Goal: Information Seeking & Learning: Check status

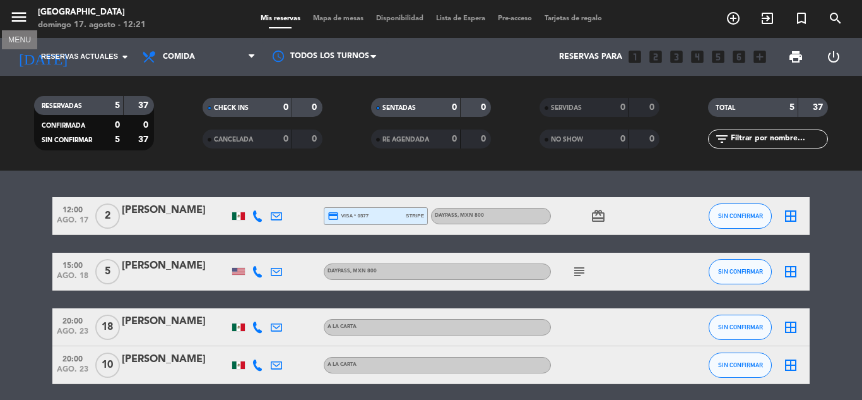
click at [23, 22] on icon "menu" at bounding box center [18, 17] width 19 height 19
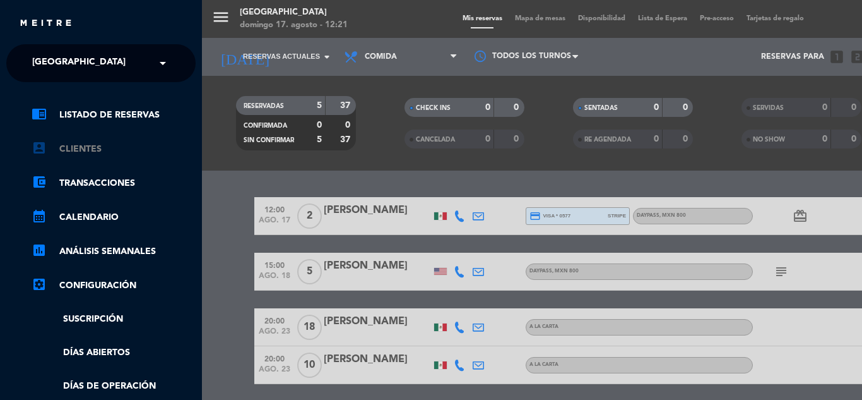
click at [116, 151] on link "account_box Clientes" at bounding box center [114, 148] width 164 height 15
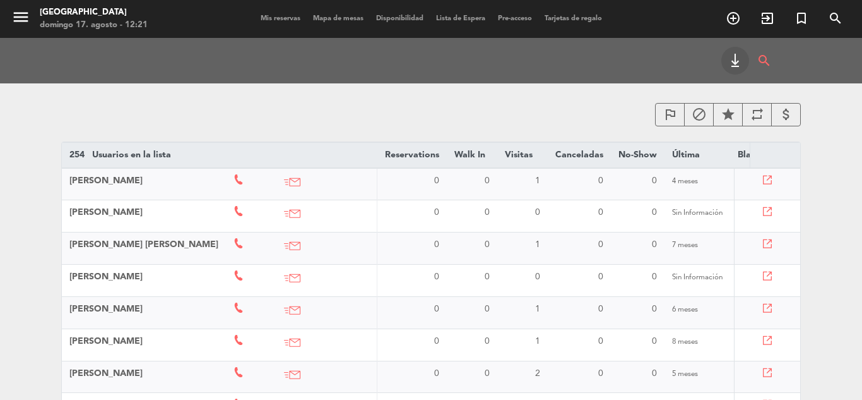
click at [727, 114] on icon "star" at bounding box center [728, 114] width 15 height 15
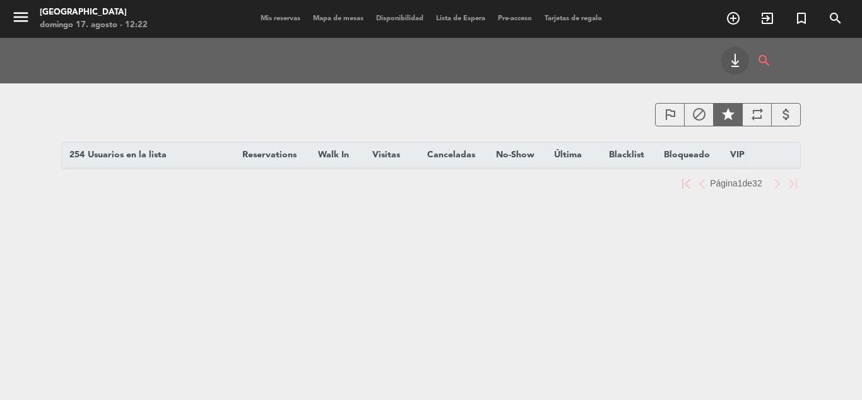
click at [781, 112] on icon "attach_money" at bounding box center [786, 114] width 15 height 15
click at [771, 113] on div "attach_money" at bounding box center [786, 114] width 30 height 23
click at [740, 120] on div "star" at bounding box center [728, 114] width 30 height 23
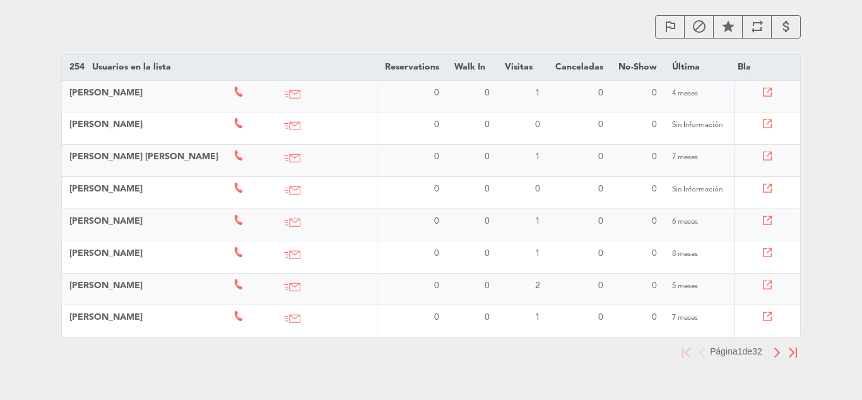
scroll to position [118, 0]
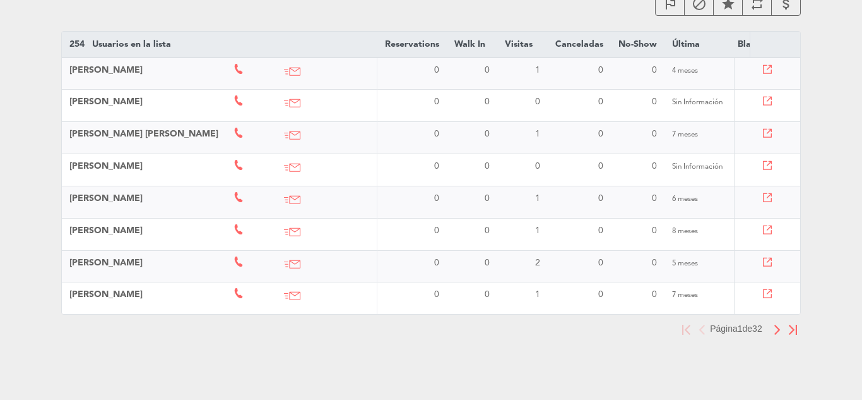
click at [773, 331] on button "button" at bounding box center [777, 329] width 16 height 16
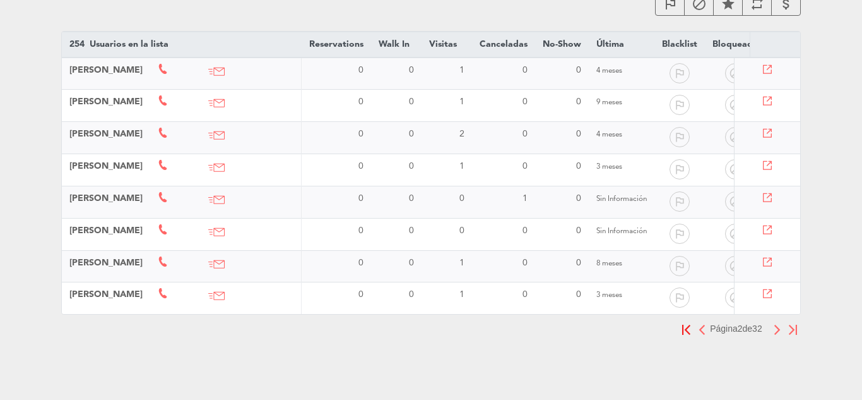
click at [775, 331] on img "button" at bounding box center [777, 329] width 8 height 10
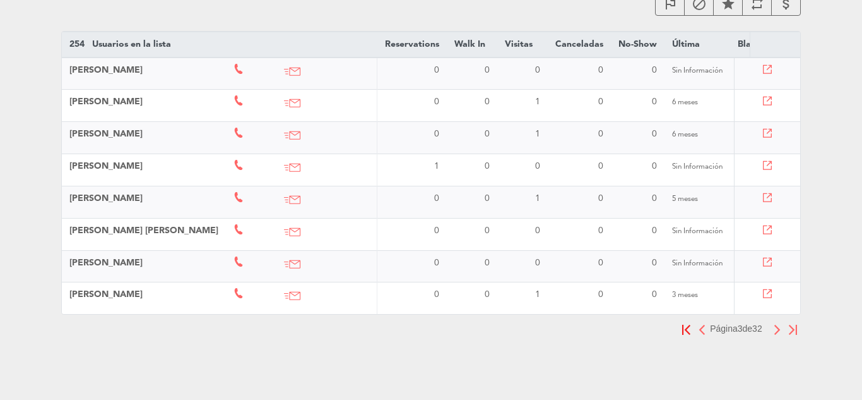
click at [775, 331] on img "button" at bounding box center [777, 329] width 8 height 10
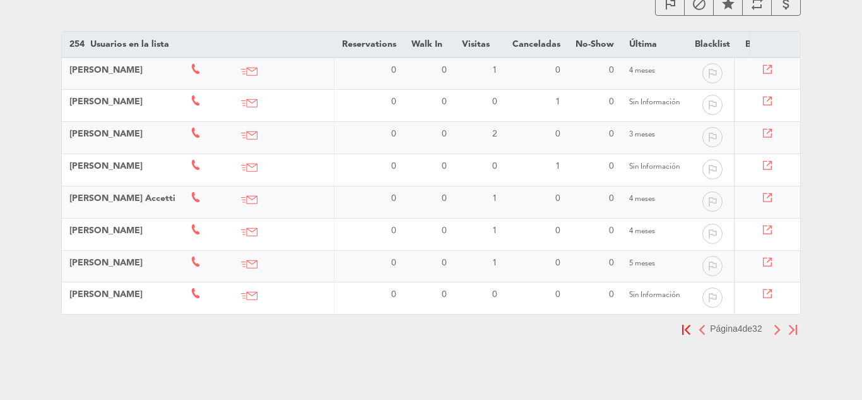
click at [775, 331] on img "button" at bounding box center [777, 329] width 8 height 10
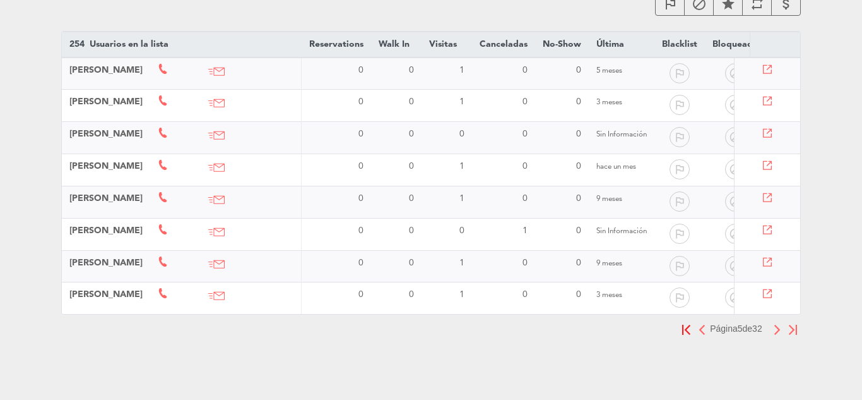
click at [775, 331] on img "button" at bounding box center [777, 329] width 8 height 10
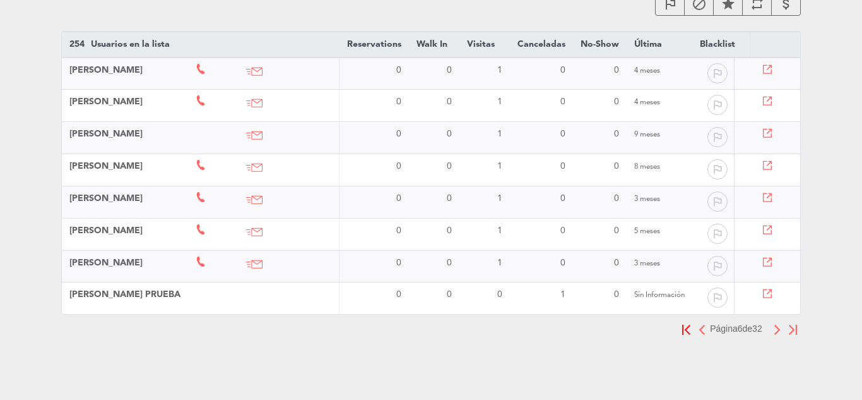
click at [775, 331] on img "button" at bounding box center [777, 329] width 8 height 10
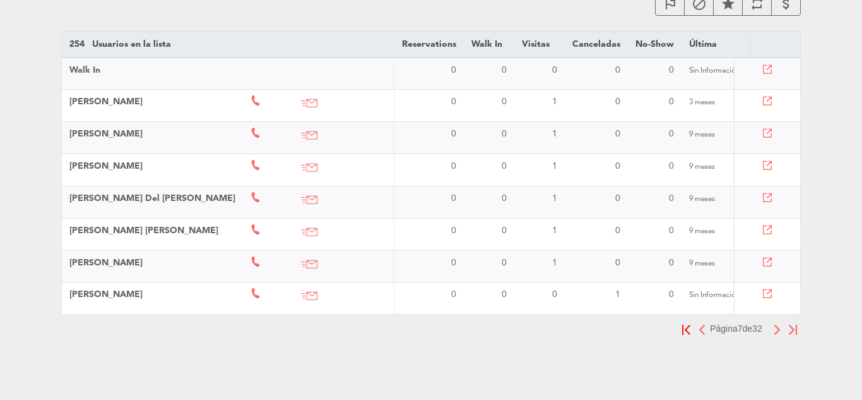
click at [775, 331] on img "button" at bounding box center [777, 329] width 8 height 10
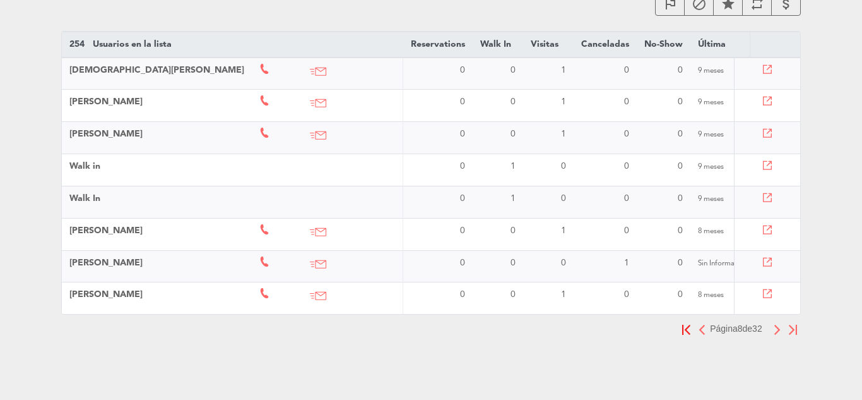
click at [775, 331] on img "button" at bounding box center [777, 329] width 8 height 10
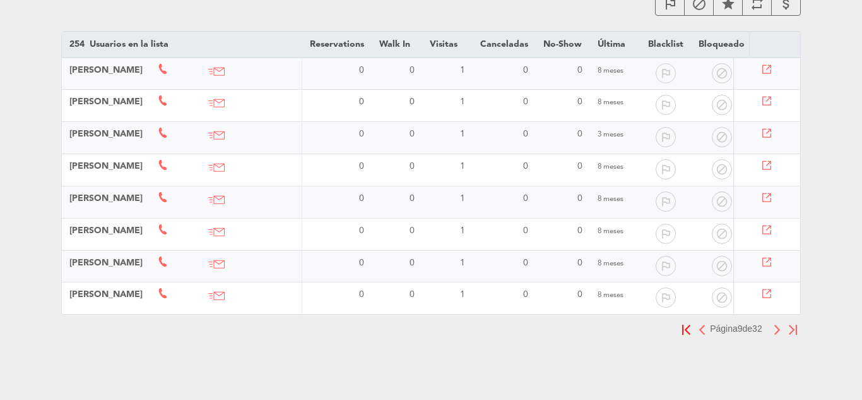
click at [775, 331] on img "button" at bounding box center [777, 329] width 8 height 10
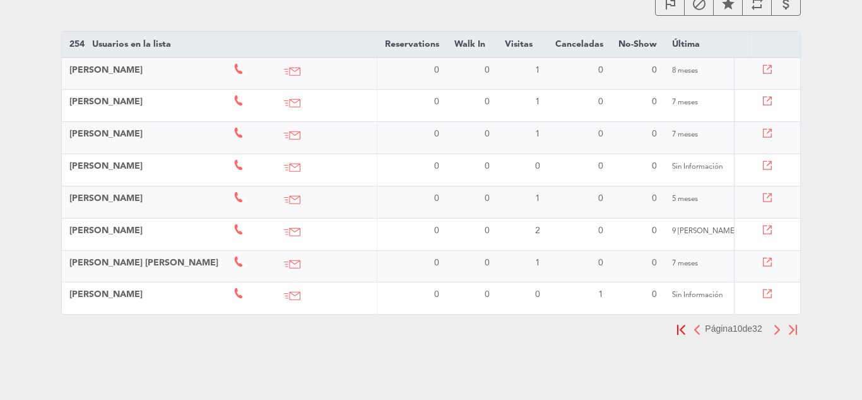
click at [775, 331] on img "button" at bounding box center [777, 329] width 8 height 10
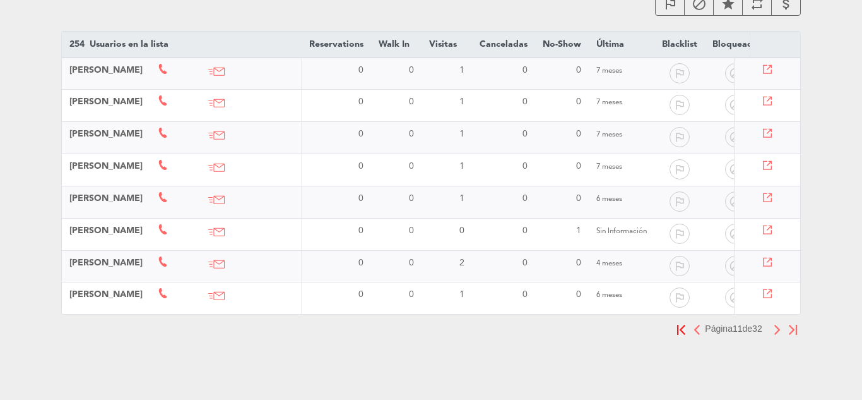
click at [781, 329] on button "button" at bounding box center [777, 329] width 16 height 16
click at [781, 329] on img "button" at bounding box center [777, 329] width 8 height 10
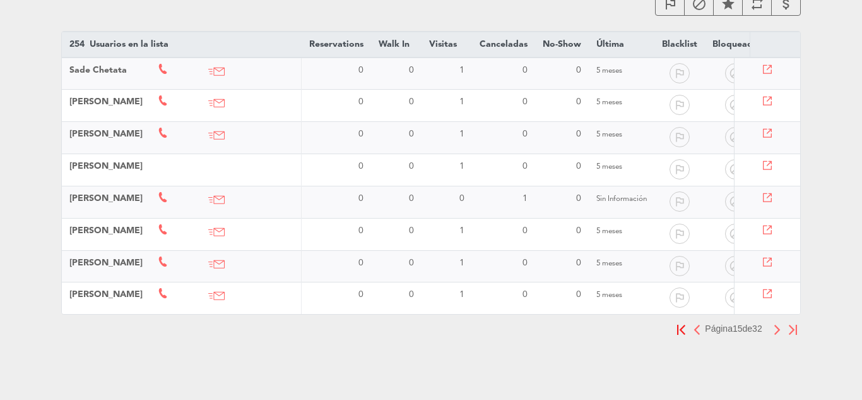
click at [781, 329] on img "button" at bounding box center [777, 329] width 8 height 10
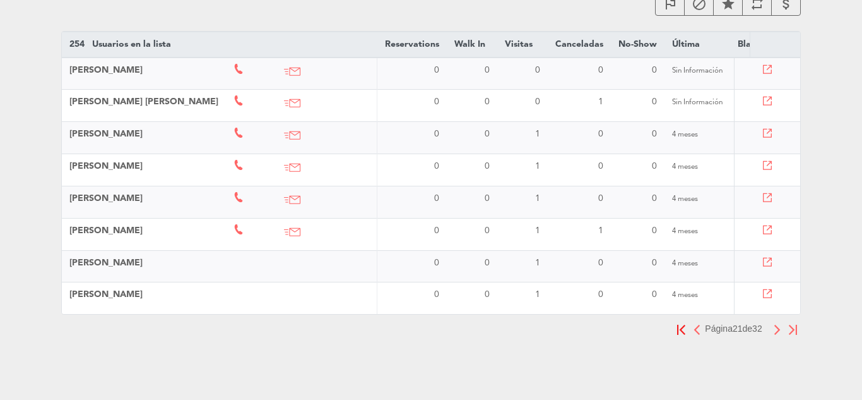
click at [781, 329] on img "button" at bounding box center [777, 329] width 8 height 10
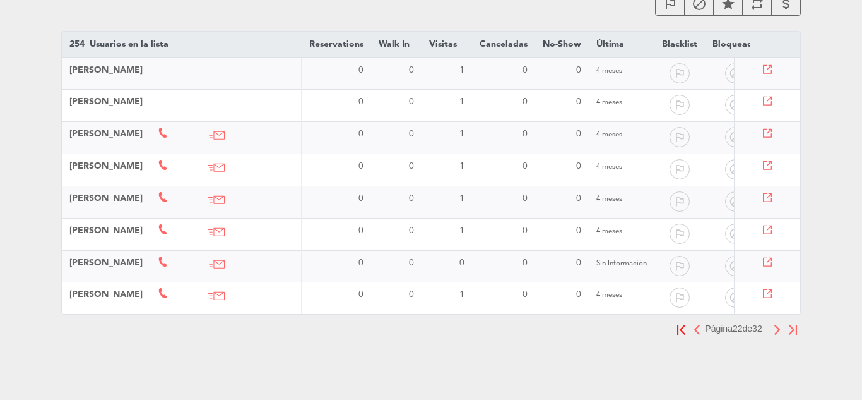
click at [781, 329] on img "button" at bounding box center [777, 329] width 8 height 10
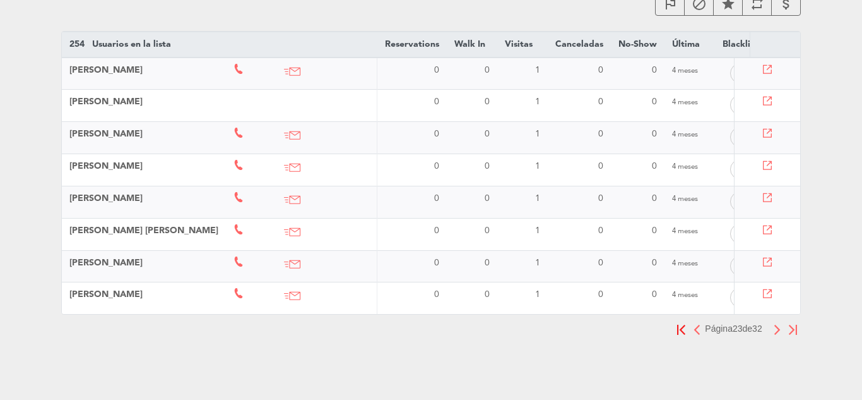
click at [781, 329] on img "button" at bounding box center [777, 329] width 8 height 10
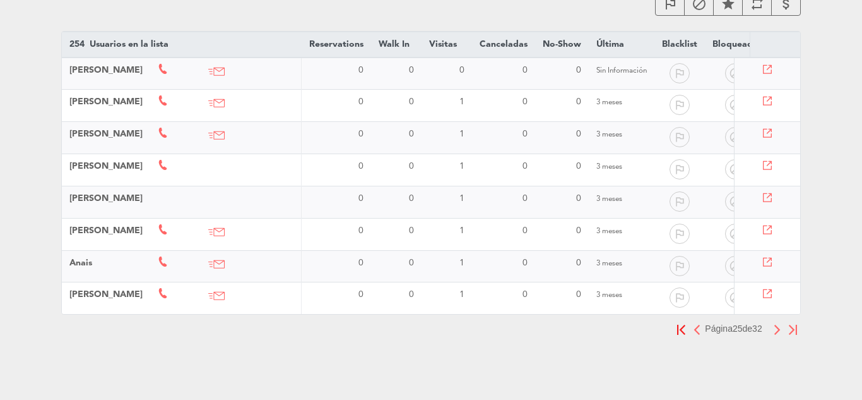
click at [781, 329] on img "button" at bounding box center [777, 329] width 8 height 10
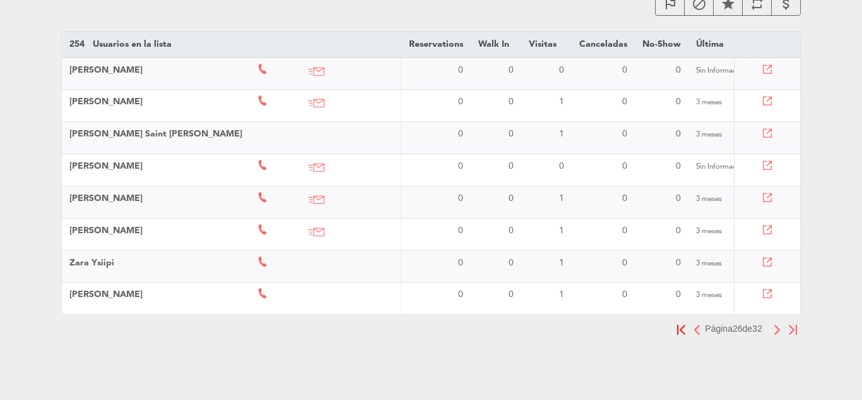
click at [781, 329] on img "button" at bounding box center [777, 329] width 8 height 10
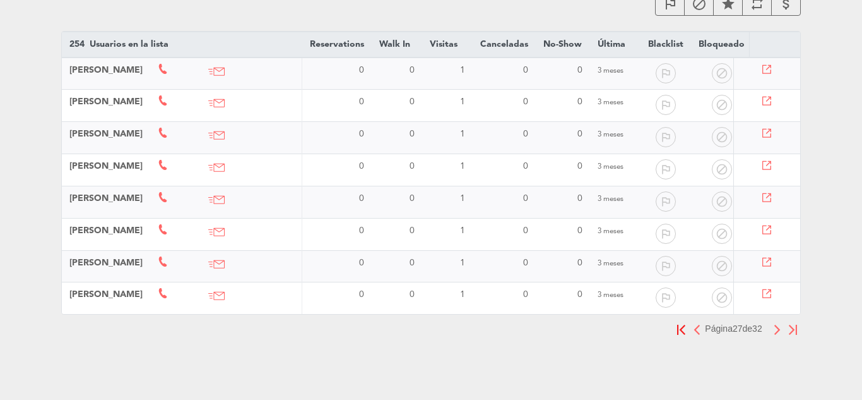
click at [781, 329] on img "button" at bounding box center [777, 329] width 8 height 10
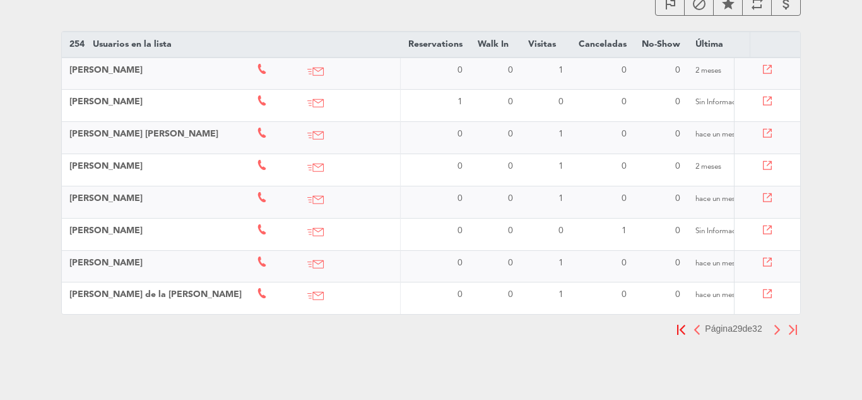
click at [781, 329] on img "button" at bounding box center [777, 329] width 8 height 10
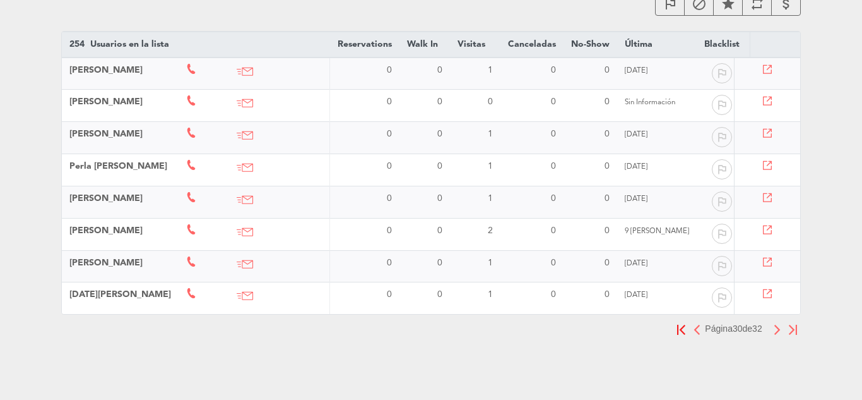
click at [781, 329] on img "button" at bounding box center [777, 329] width 8 height 10
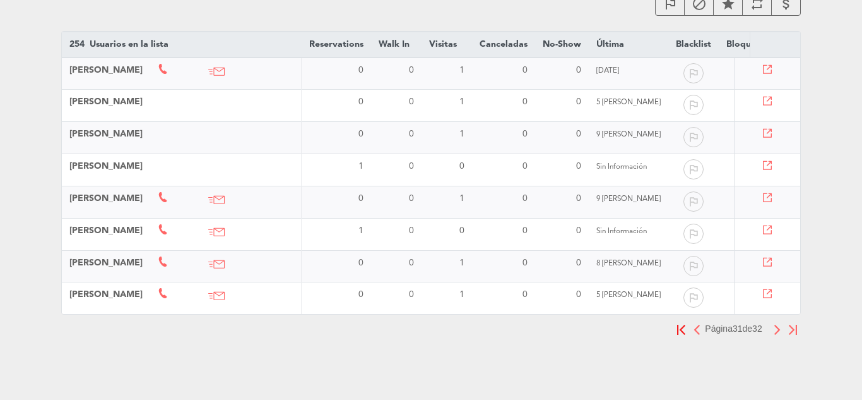
click at [776, 330] on img "button" at bounding box center [777, 329] width 8 height 10
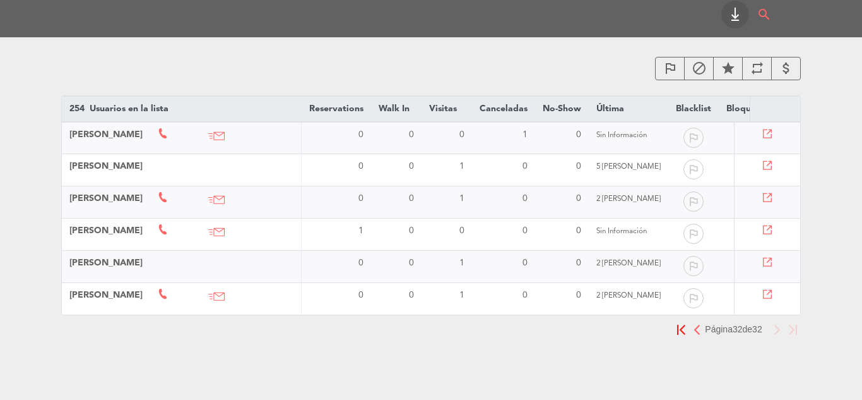
click at [677, 331] on img "button" at bounding box center [681, 329] width 8 height 10
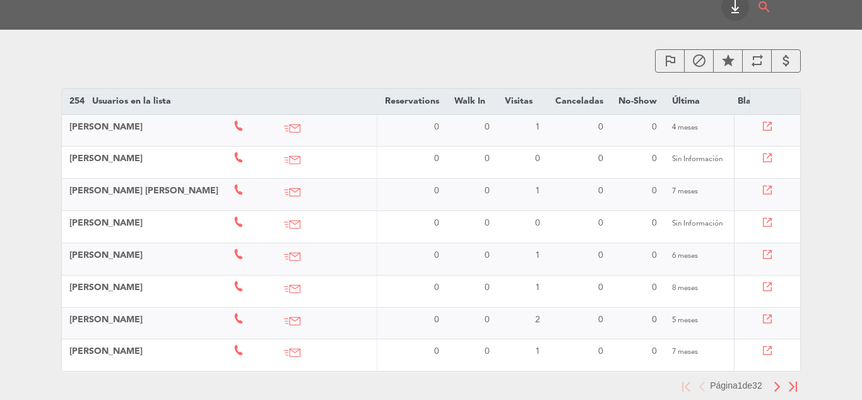
click at [665, 61] on icon "outlined_flag" at bounding box center [670, 60] width 15 height 15
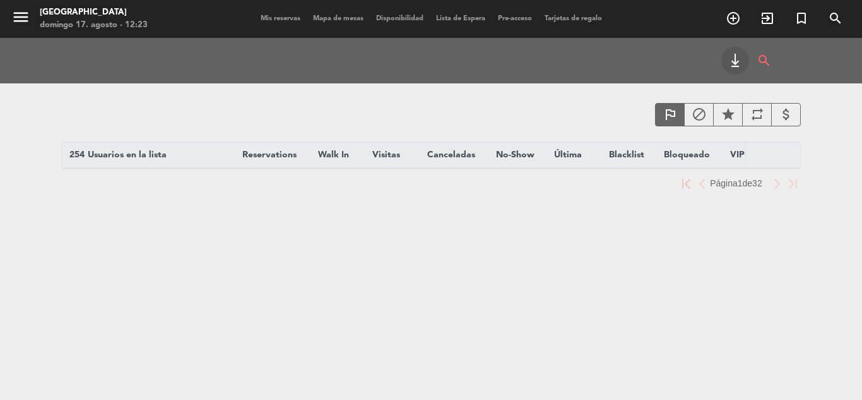
scroll to position [0, 0]
click at [677, 114] on icon "outlined_flag" at bounding box center [670, 114] width 15 height 15
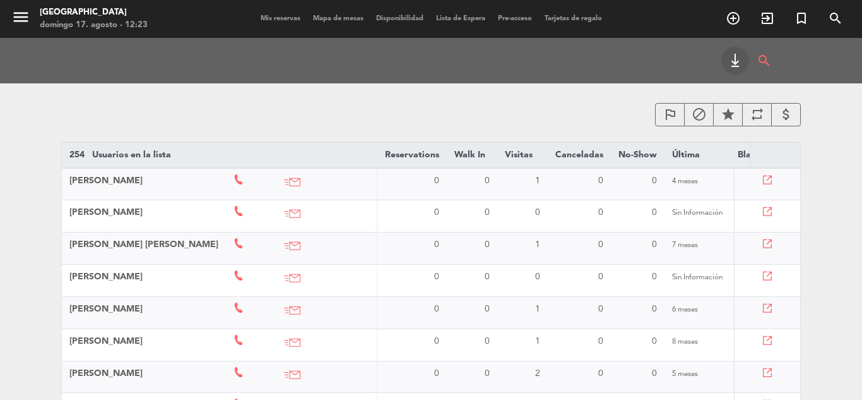
click at [699, 115] on icon "block" at bounding box center [699, 114] width 15 height 15
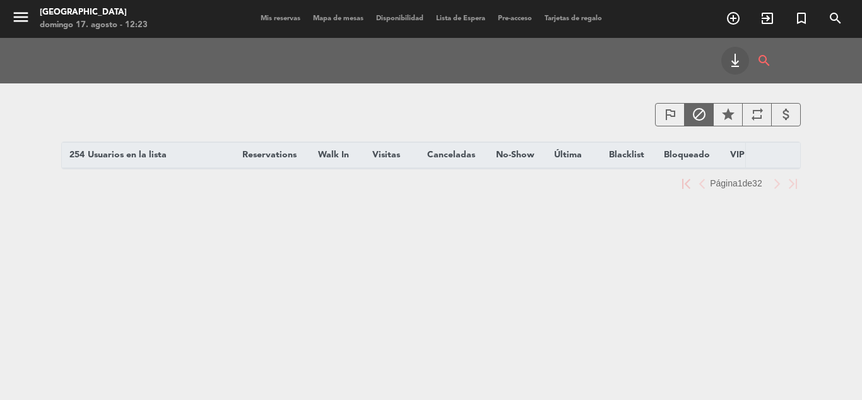
click at [699, 115] on icon "block" at bounding box center [699, 114] width 15 height 15
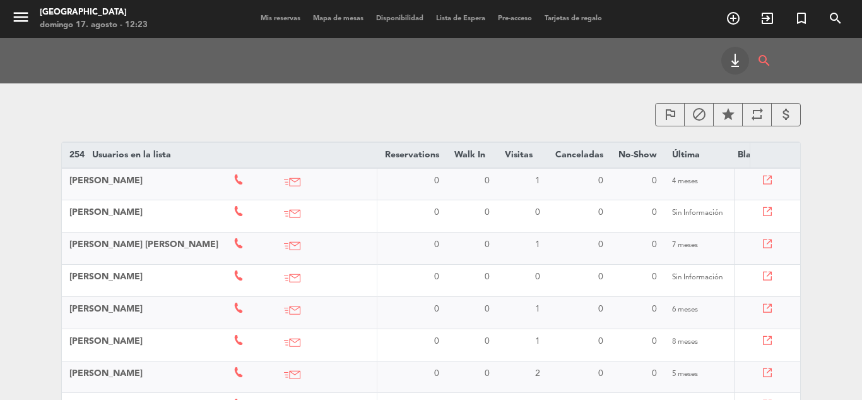
click at [737, 116] on div "star" at bounding box center [728, 114] width 30 height 23
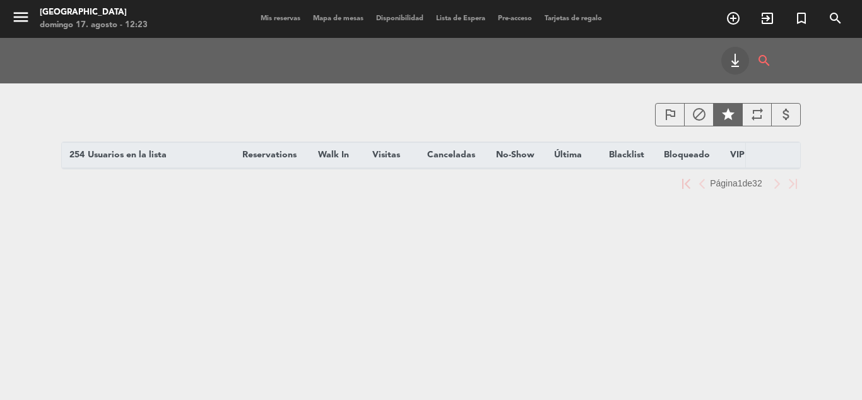
click at [737, 116] on div "star" at bounding box center [728, 114] width 30 height 23
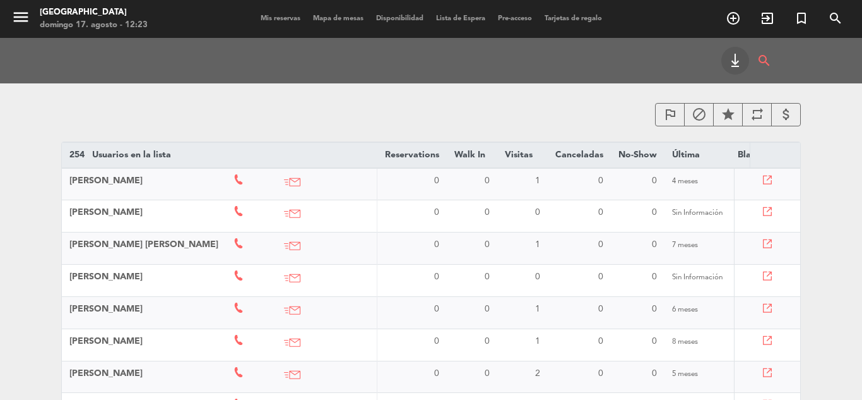
click at [757, 116] on icon "repeat" at bounding box center [757, 114] width 15 height 15
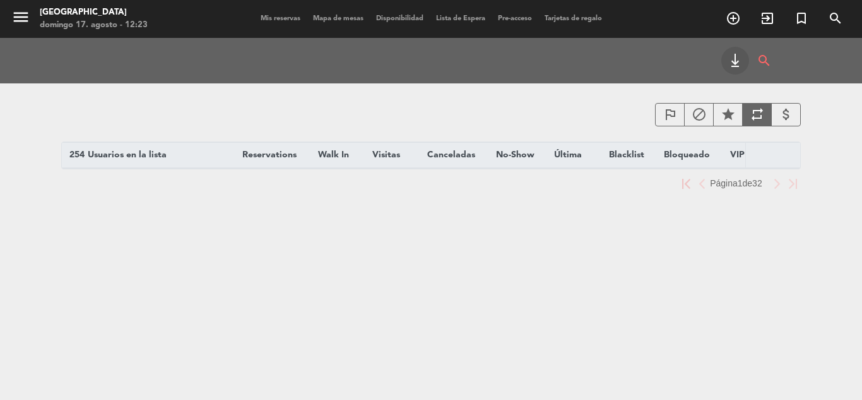
click at [762, 116] on icon "repeat" at bounding box center [757, 114] width 15 height 15
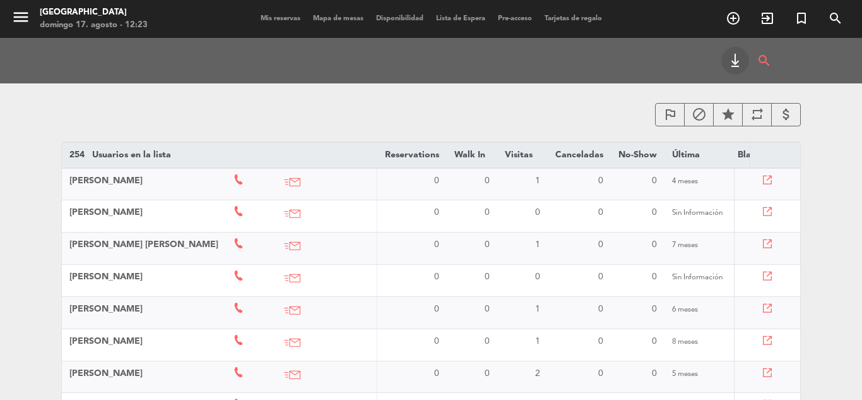
click at [782, 116] on icon "attach_money" at bounding box center [786, 114] width 15 height 15
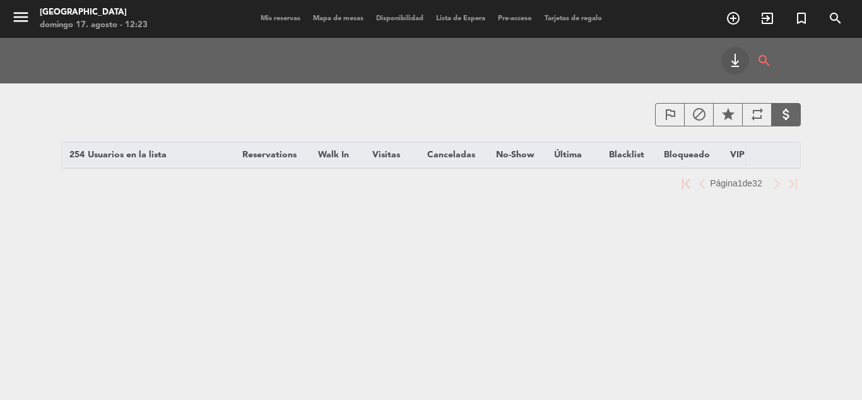
click at [782, 116] on icon "attach_money" at bounding box center [786, 114] width 15 height 15
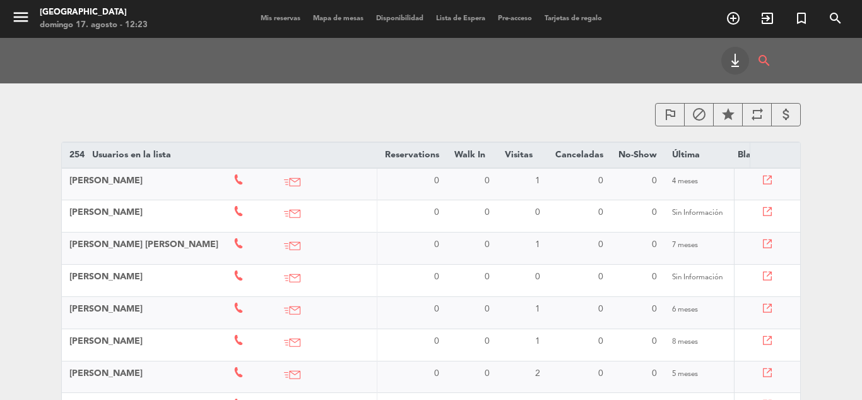
click at [34, 12] on span "menu" at bounding box center [24, 19] width 30 height 30
click at [17, 18] on icon "menu" at bounding box center [20, 17] width 19 height 19
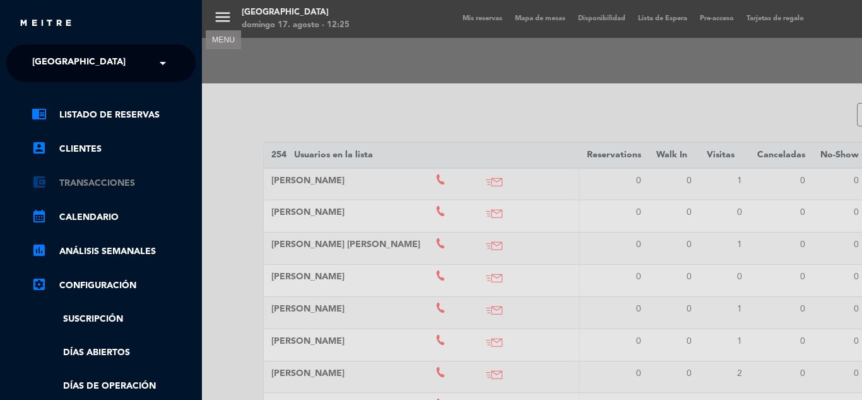
click at [122, 177] on link "account_balance_wallet Transacciones" at bounding box center [114, 182] width 164 height 15
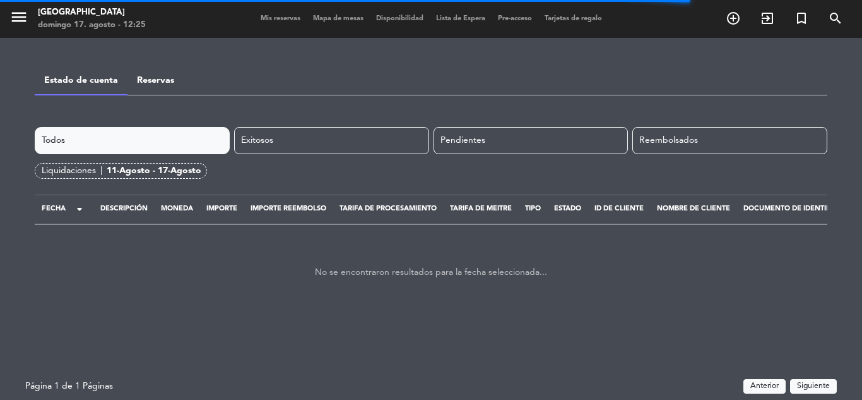
click at [160, 78] on link "Reservas" at bounding box center [155, 80] width 37 height 9
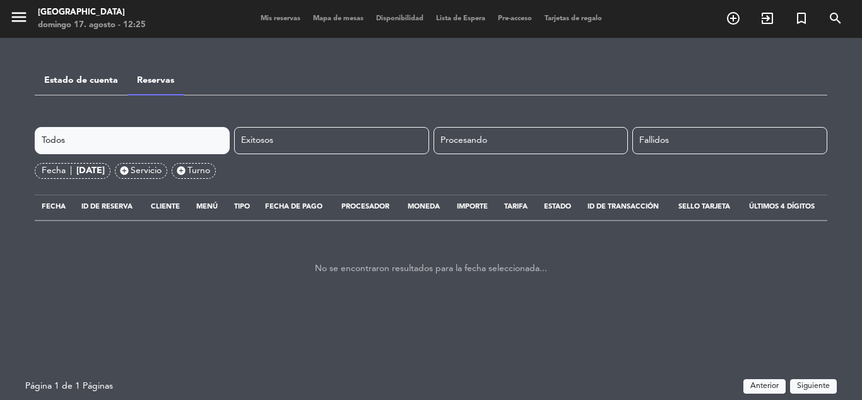
click at [95, 80] on link "Estado de cuenta" at bounding box center [81, 80] width 74 height 9
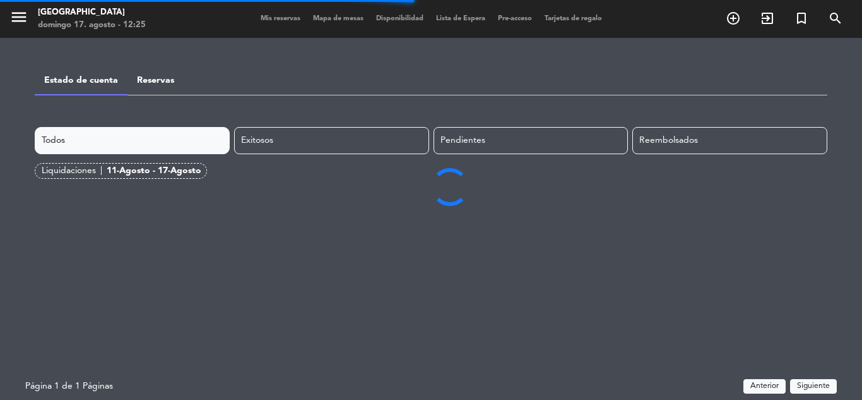
click at [29, 24] on span "menu" at bounding box center [23, 19] width 28 height 30
click at [25, 18] on icon "menu" at bounding box center [18, 17] width 19 height 19
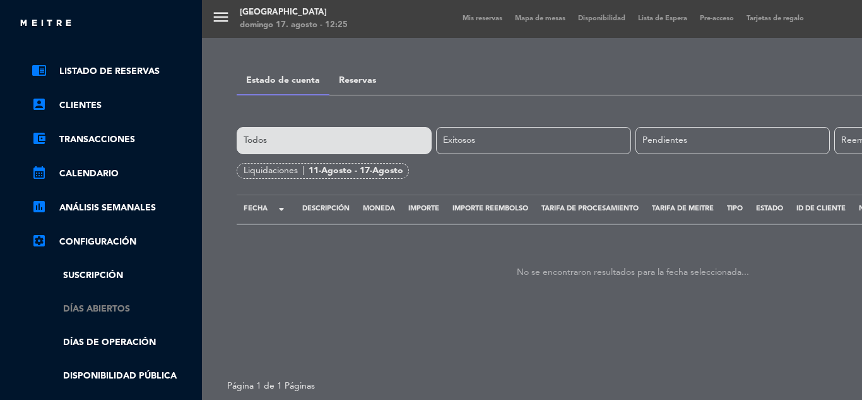
scroll to position [63, 0]
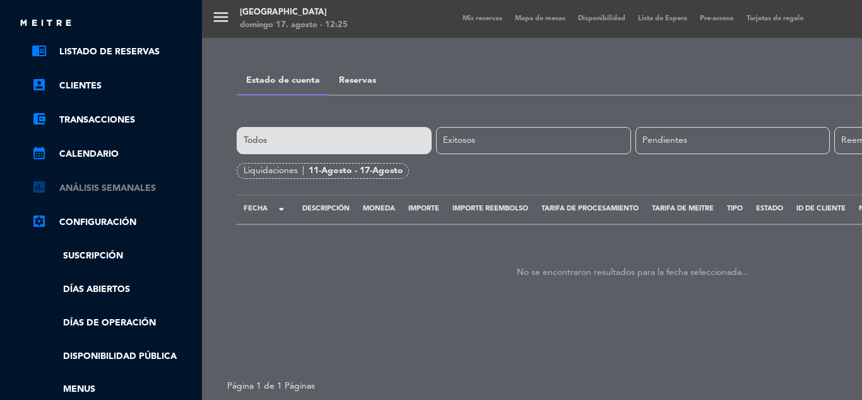
click at [137, 186] on link "assessment ANÁLISIS SEMANALES" at bounding box center [114, 188] width 164 height 15
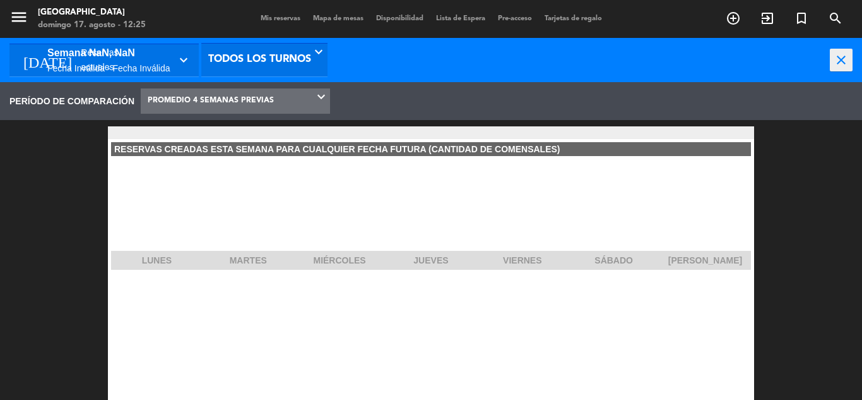
click at [163, 61] on div "Fecha inválida - Fecha inválida" at bounding box center [108, 68] width 123 height 15
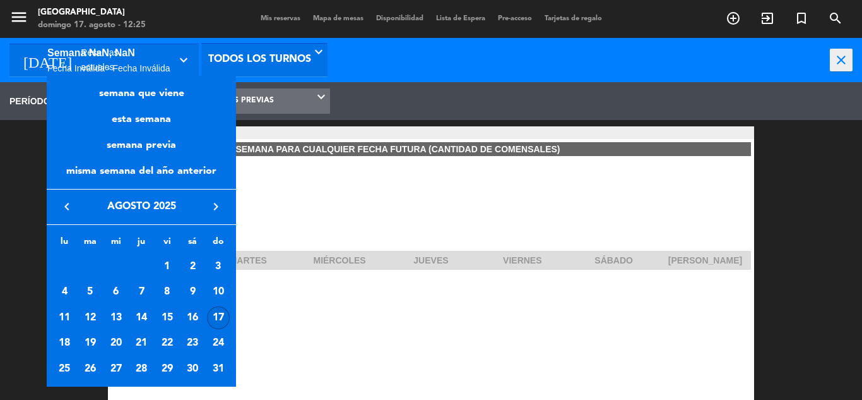
click at [166, 69] on div "semana que viene esta semana semana previa misma semana del año anterior Hoy Ma…" at bounding box center [161, 226] width 152 height 320
click at [297, 68] on div at bounding box center [431, 200] width 862 height 400
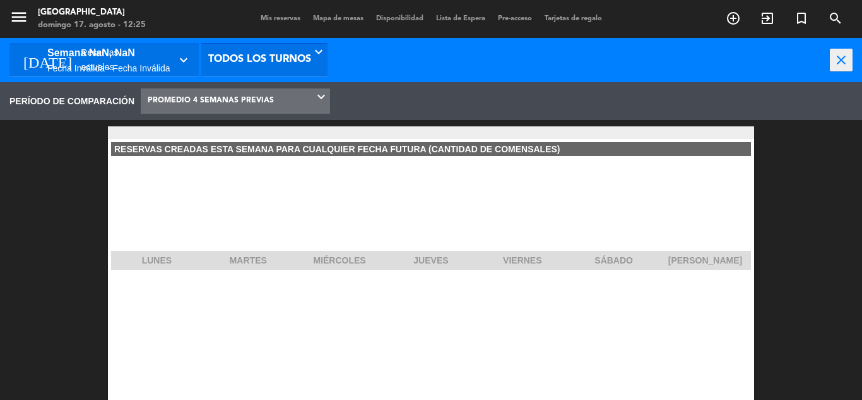
click at [287, 97] on span "PROMEDIO 4 SEMANAS PREVIAS" at bounding box center [235, 100] width 189 height 25
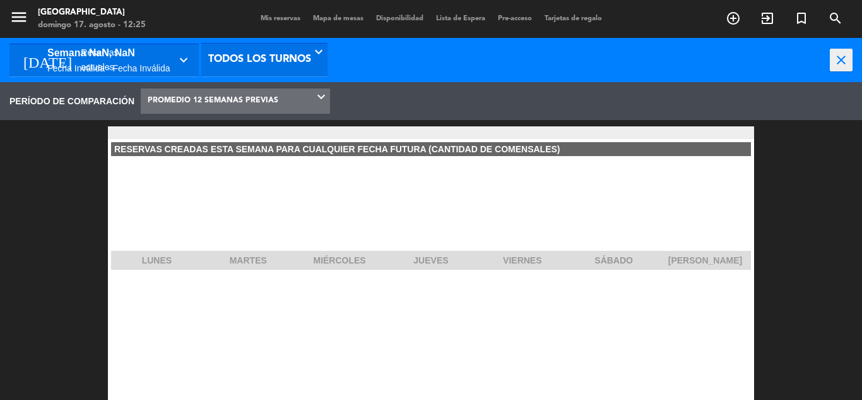
click at [222, 103] on span "PROMEDIO 12 SEMANAS PREVIAS" at bounding box center [213, 100] width 131 height 23
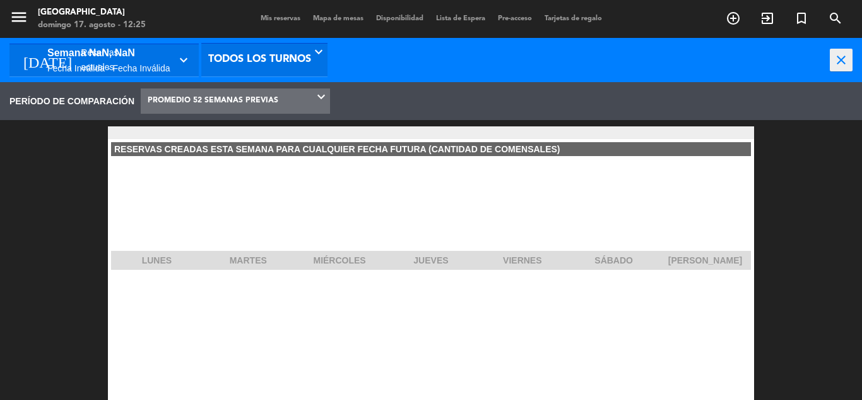
click at [131, 62] on div "Fecha inválida - Fecha inválida" at bounding box center [108, 68] width 123 height 15
click at [137, 68] on div at bounding box center [161, 78] width 152 height 24
click at [160, 68] on div at bounding box center [161, 78] width 152 height 24
click at [835, 62] on div at bounding box center [431, 200] width 862 height 400
